Goal: Task Accomplishment & Management: Manage account settings

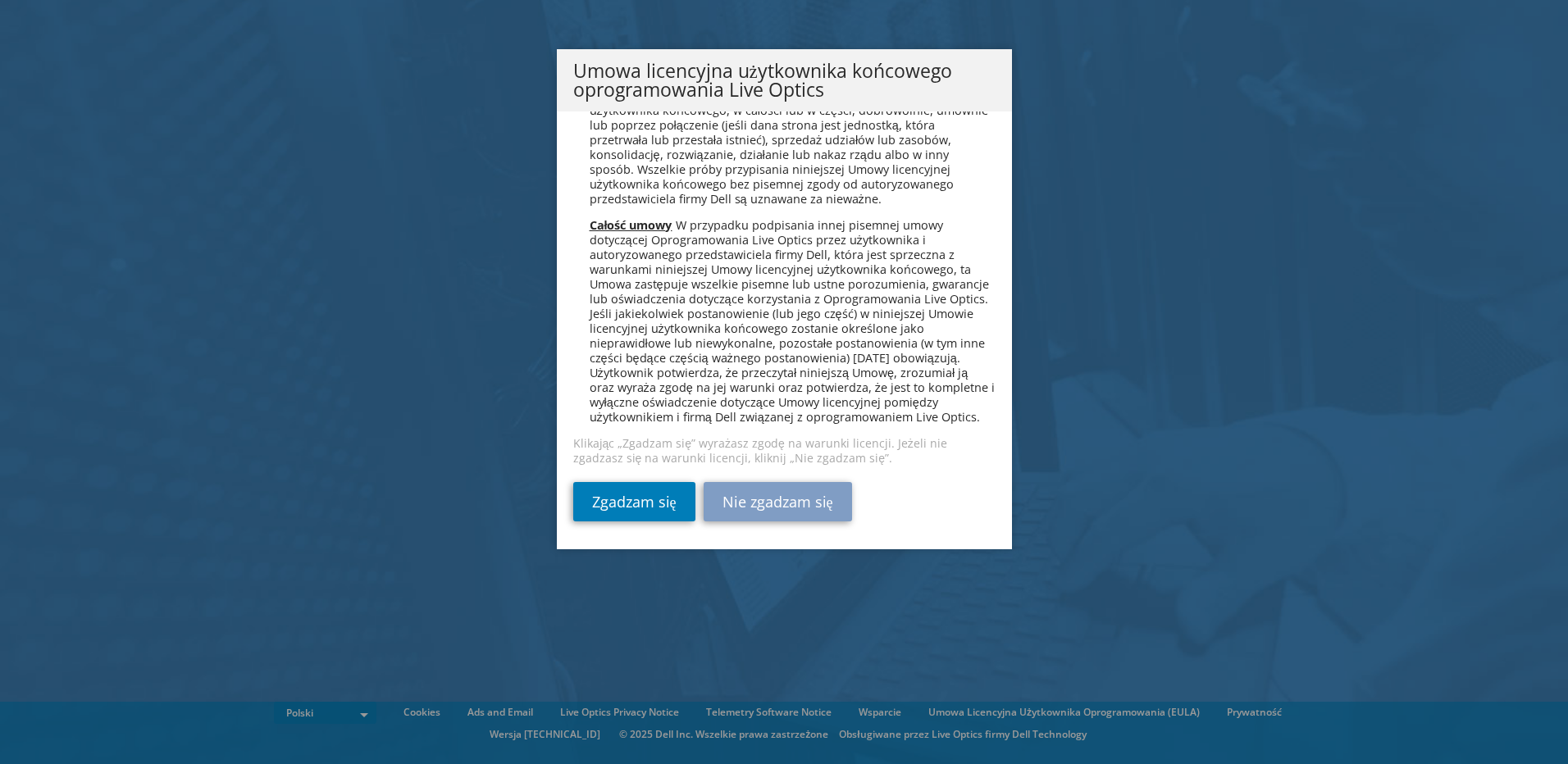
scroll to position [7898, 0]
click at [594, 496] on link "Zgadzam się" at bounding box center [635, 502] width 122 height 40
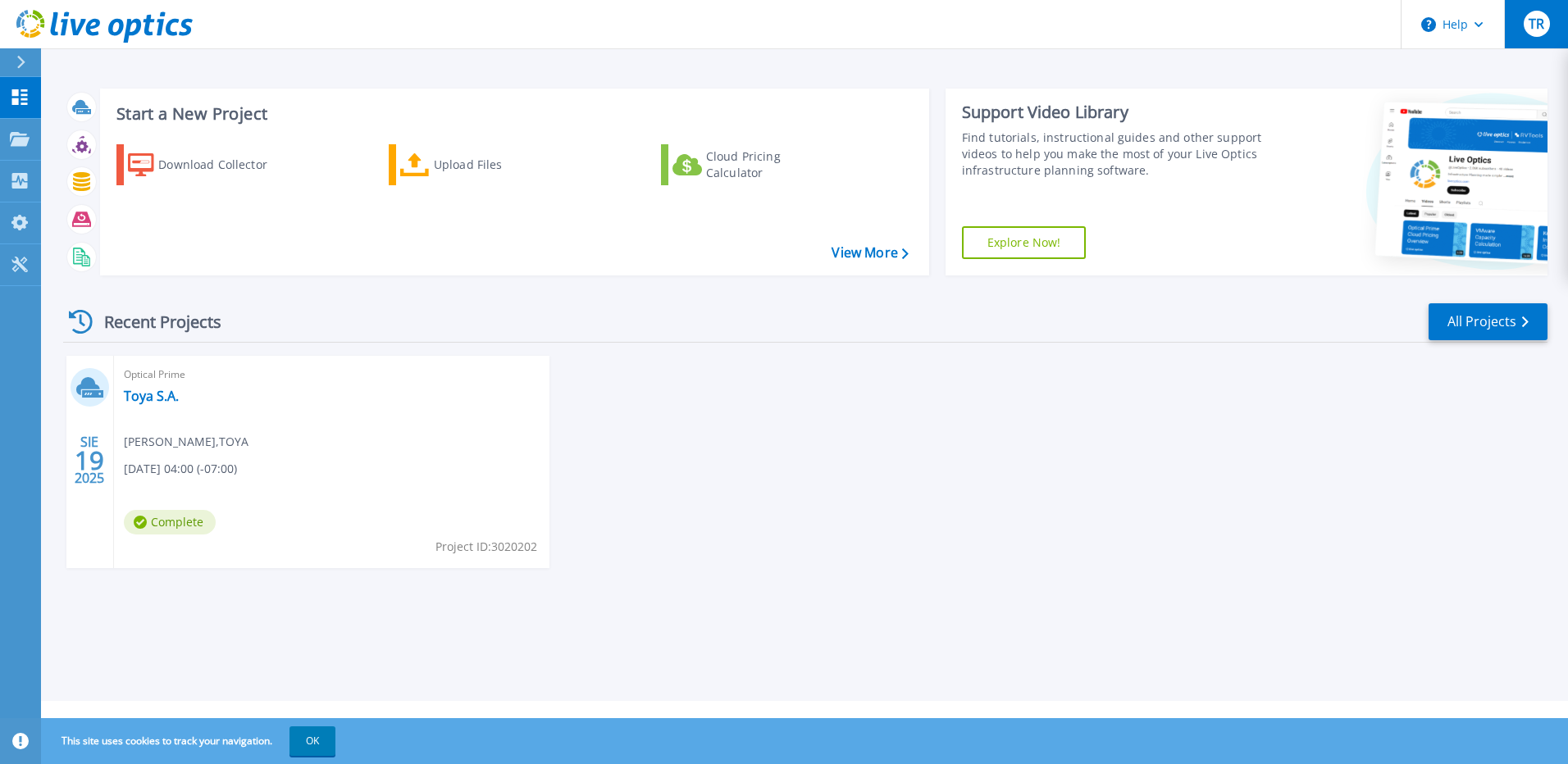
click at [1555, 18] on button "TR" at bounding box center [1537, 24] width 64 height 49
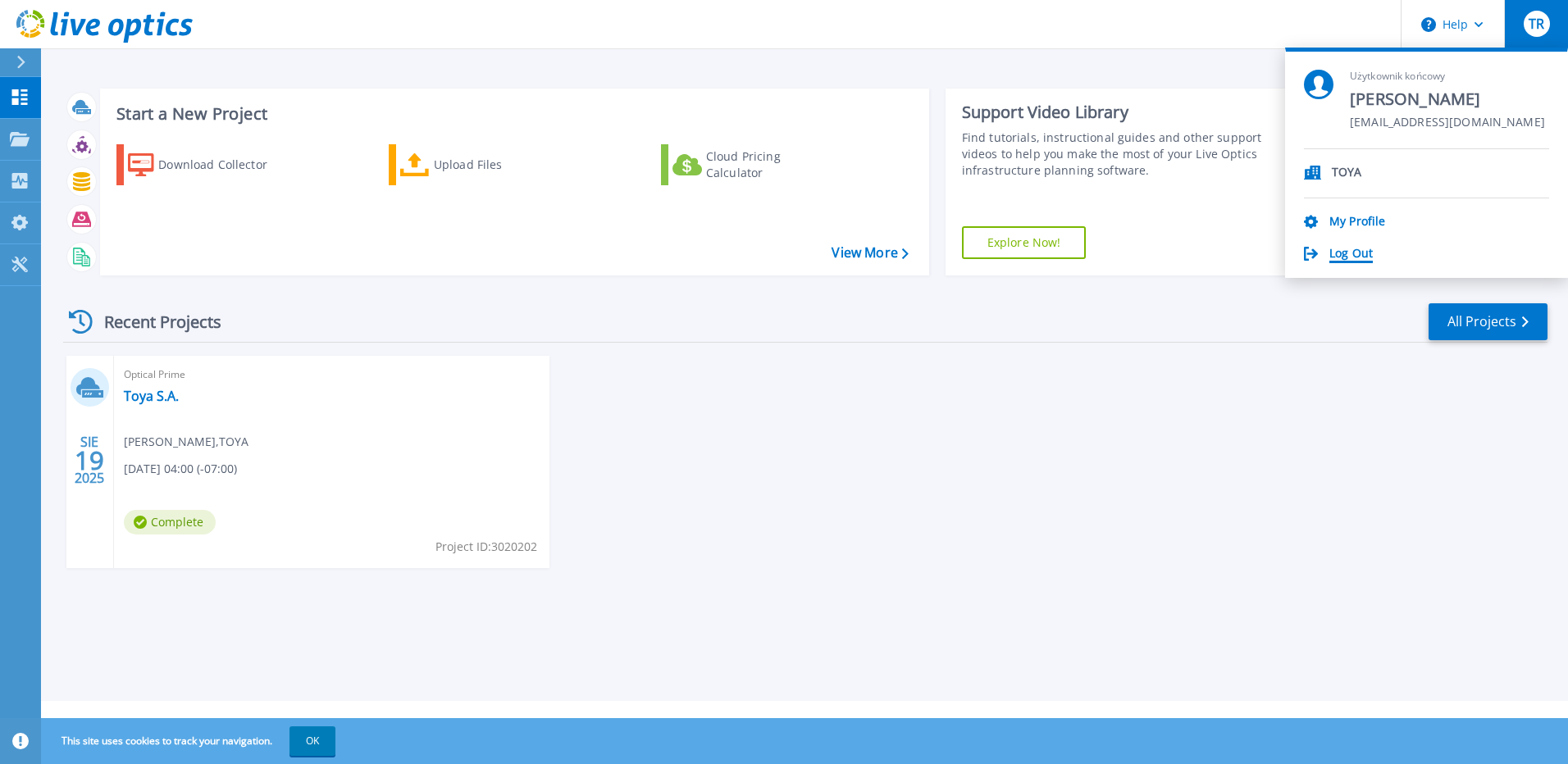
click at [1340, 258] on link "Log Out" at bounding box center [1351, 254] width 44 height 16
